Goal: Obtain resource: Download file/media

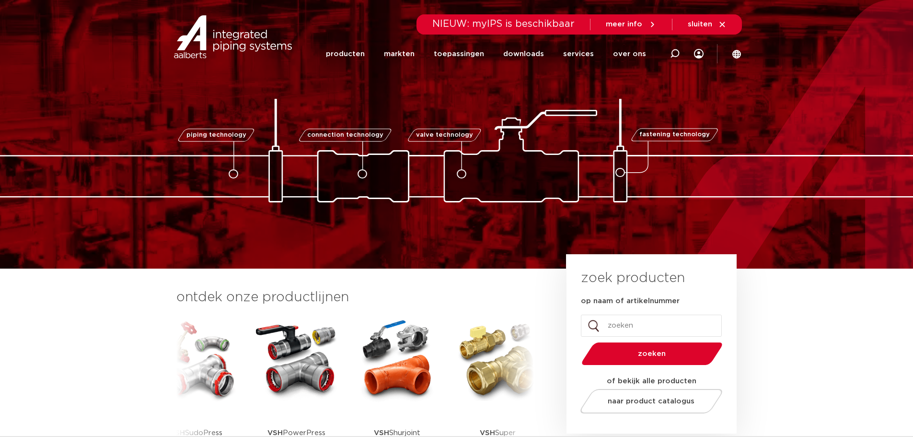
click at [613, 324] on input "op naam of artikelnummer" at bounding box center [651, 325] width 141 height 22
paste input "123460708"
type input "123460708"
click at [642, 353] on span "zoeken" at bounding box center [652, 353] width 92 height 7
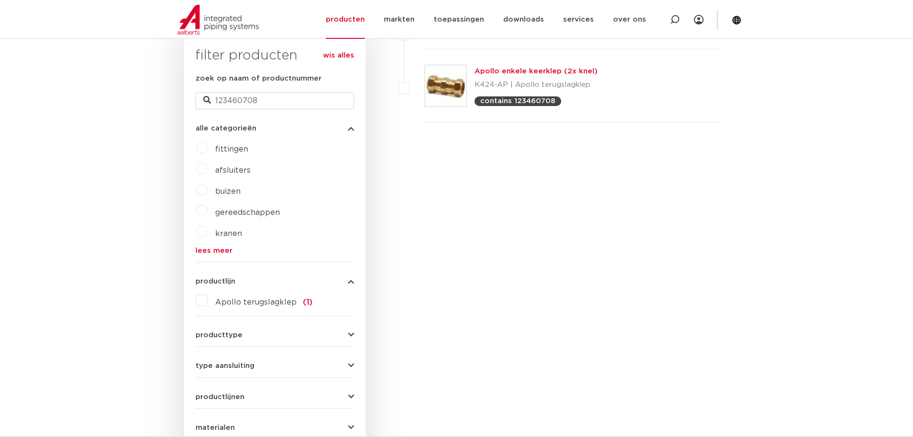
scroll to position [144, 0]
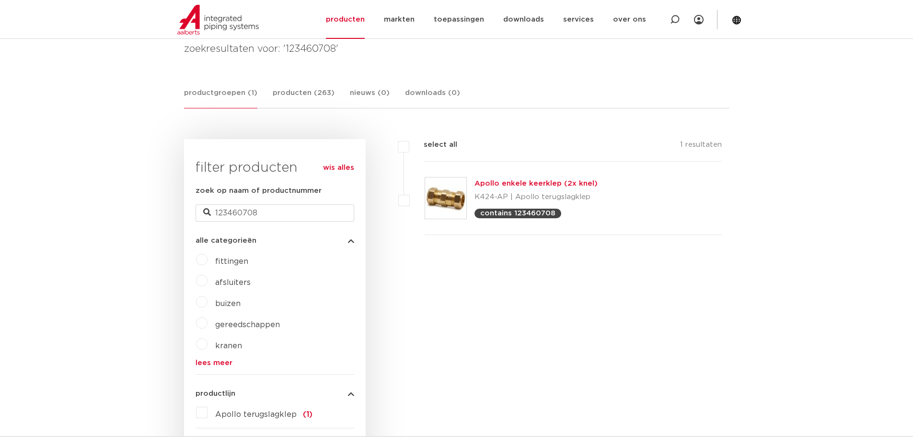
click at [502, 180] on link "Apollo enkele keerklep (2x knel)" at bounding box center [536, 183] width 123 height 7
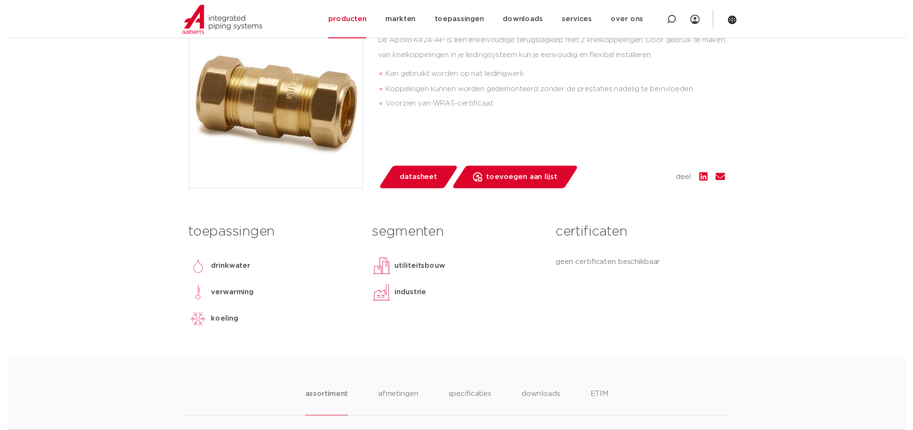
scroll to position [192, 0]
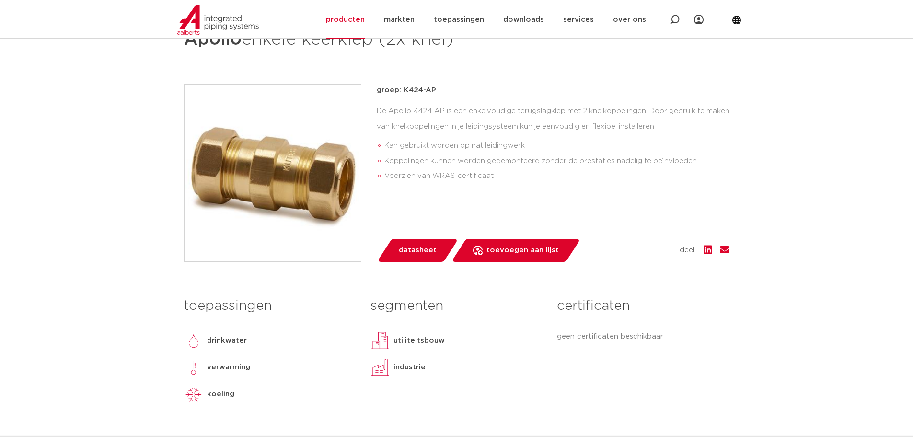
click at [415, 246] on span "datasheet" at bounding box center [418, 250] width 38 height 15
